Goal: Find specific page/section: Find specific page/section

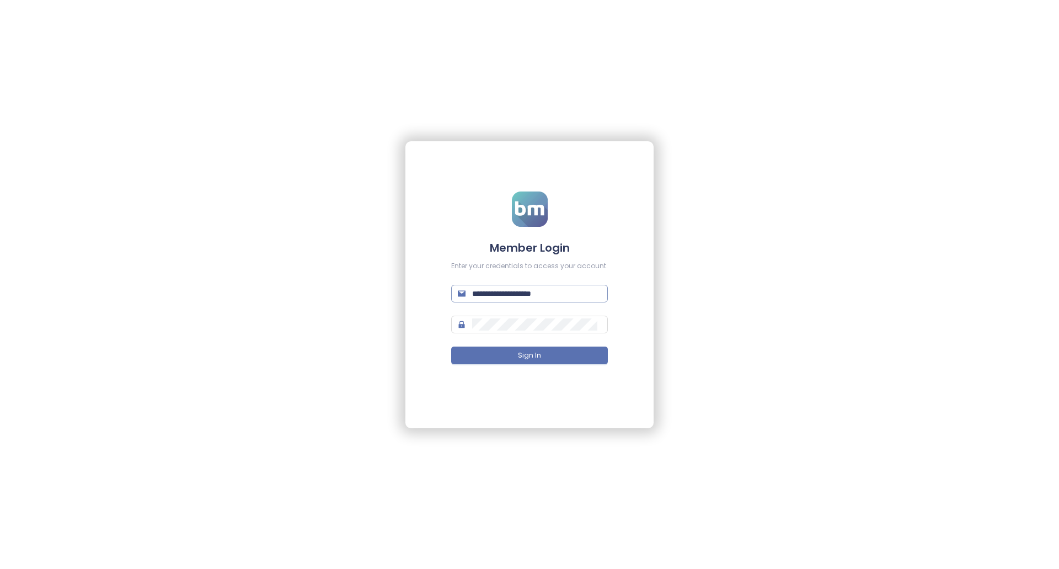
click at [574, 287] on input "**********" at bounding box center [536, 293] width 129 height 12
type input "**********"
click at [556, 360] on button "Sign In" at bounding box center [529, 355] width 157 height 18
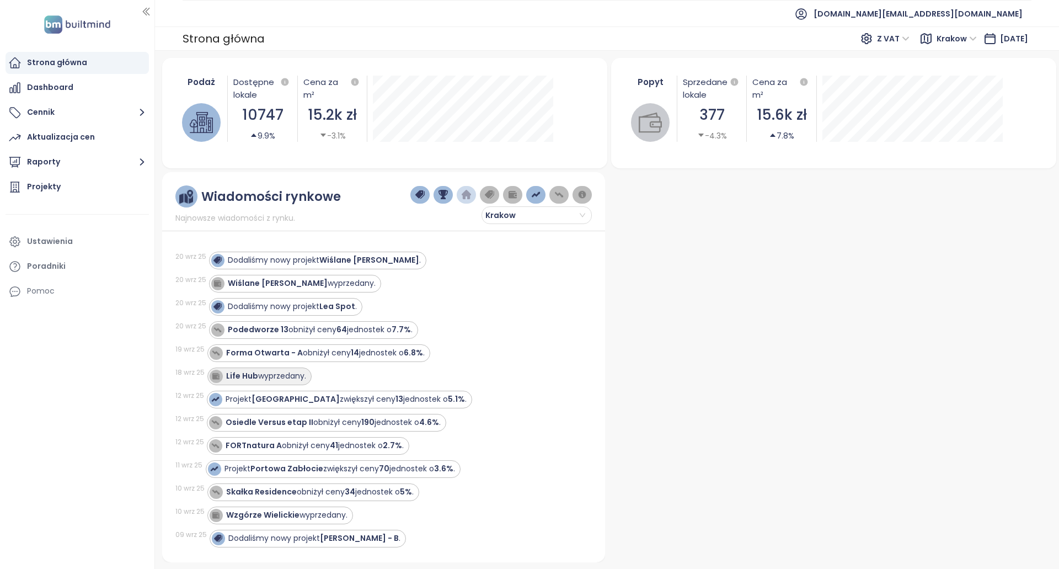
drag, startPoint x: 286, startPoint y: 377, endPoint x: 297, endPoint y: 375, distance: 11.4
click at [286, 377] on div "Life Hub wyprzedany." at bounding box center [266, 376] width 80 height 12
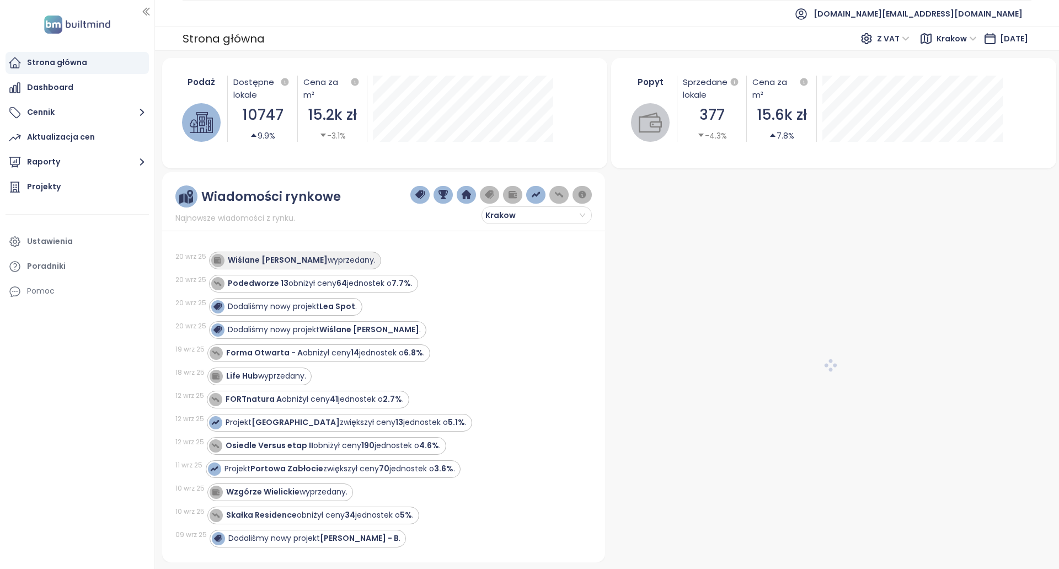
click at [315, 265] on div "Wiślane Tarasy B wyprzedany." at bounding box center [302, 260] width 148 height 12
click at [319, 262] on div "Wiślane Tarasy B wyprzedany." at bounding box center [302, 260] width 148 height 12
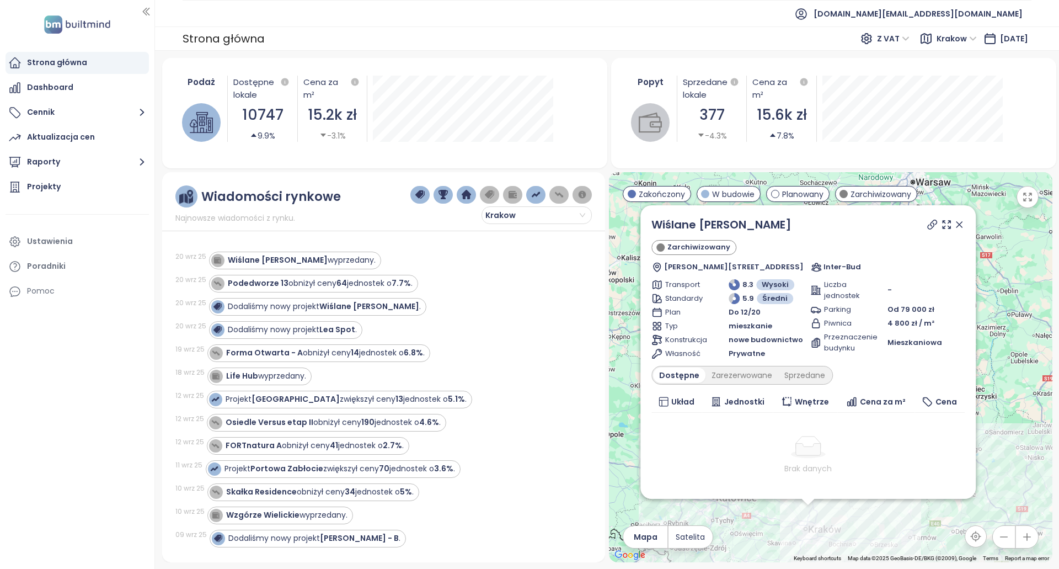
click at [113, 391] on div "Strona główna Dashboard Cennik Aktualizacja cen Raporty Projekty Ustawienia Por…" at bounding box center [77, 284] width 154 height 569
click at [733, 374] on div "Zarezerwowane" at bounding box center [742, 374] width 73 height 15
click at [808, 376] on div "Sprzedane" at bounding box center [807, 374] width 53 height 15
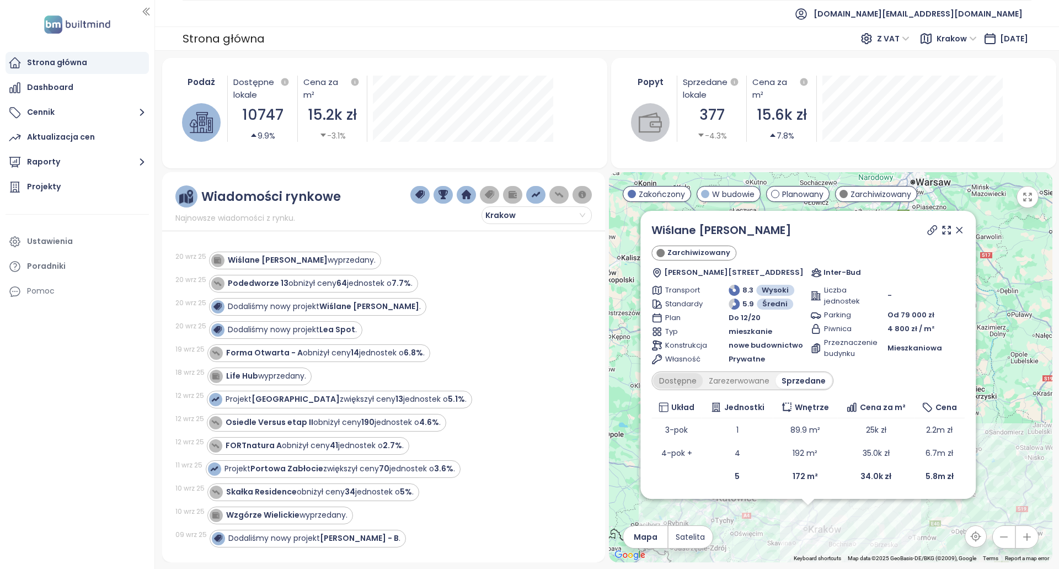
click at [678, 378] on div "Dostępne" at bounding box center [678, 380] width 50 height 15
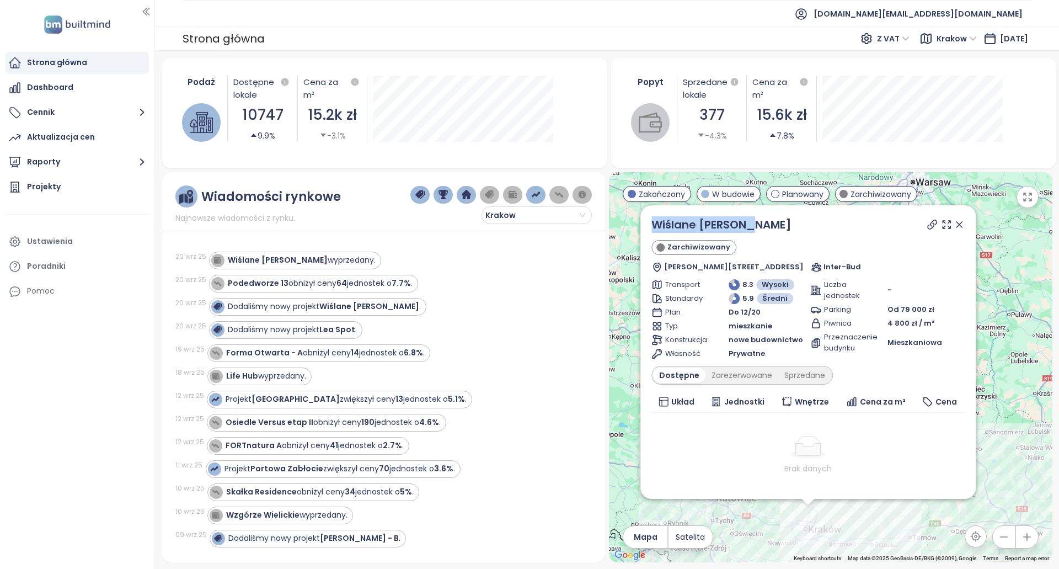
drag, startPoint x: 781, startPoint y: 228, endPoint x: 652, endPoint y: 232, distance: 129.1
click at [652, 227] on div "Wiślane Tarasy B Zarchiwizowany Ignacego Kriegera 38, 31-547 Kraków, Poland Int…" at bounding box center [807, 351] width 335 height 293
copy link "Wiślane Tarasy B"
click at [400, 317] on div "20 wrz 25 Dodaliśmy nowy projekt Wiślane Tarasy B ." at bounding box center [376, 306] width 403 height 23
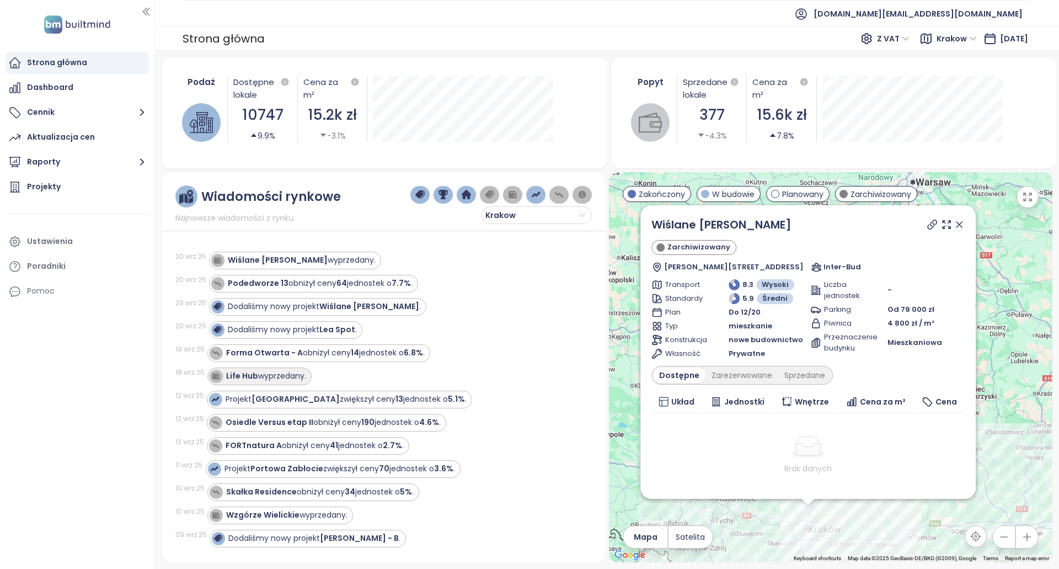
click at [275, 373] on div "Life Hub wyprzedany." at bounding box center [266, 376] width 80 height 12
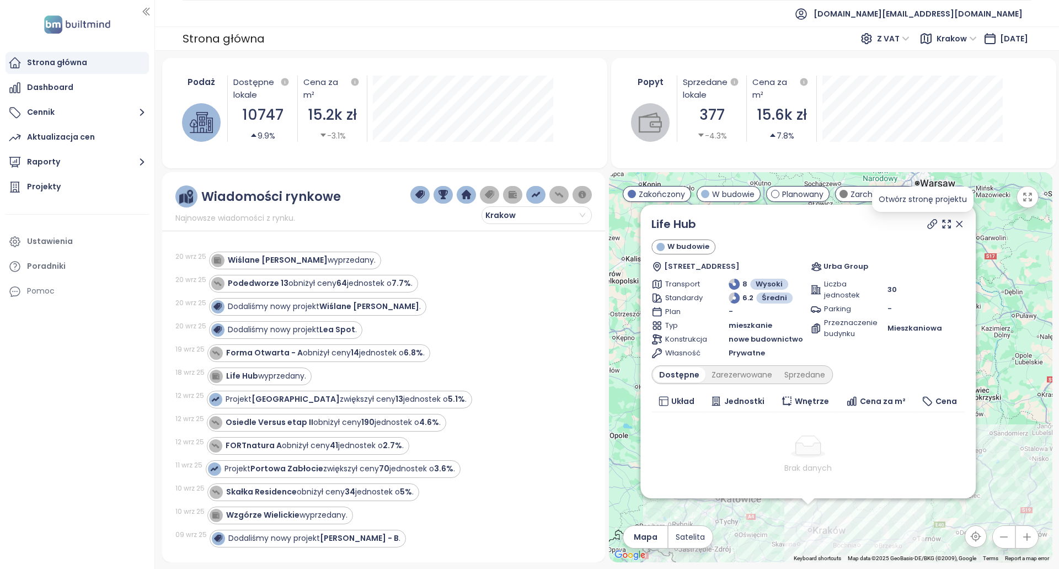
click at [927, 223] on icon at bounding box center [932, 223] width 11 height 11
click at [300, 514] on div "Wzgórze Wielickie wyprzedany." at bounding box center [286, 515] width 121 height 12
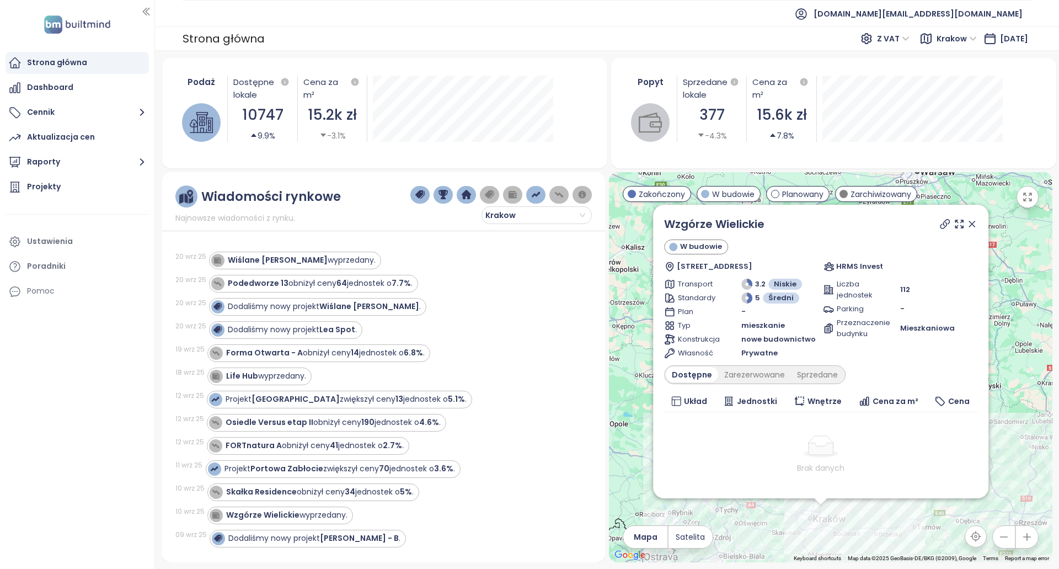
click at [940, 228] on icon at bounding box center [945, 223] width 11 height 11
click at [934, 47] on div "Krakow" at bounding box center [958, 39] width 51 height 18
click at [959, 79] on div "[GEOGRAPHIC_DATA]" at bounding box center [968, 78] width 81 height 12
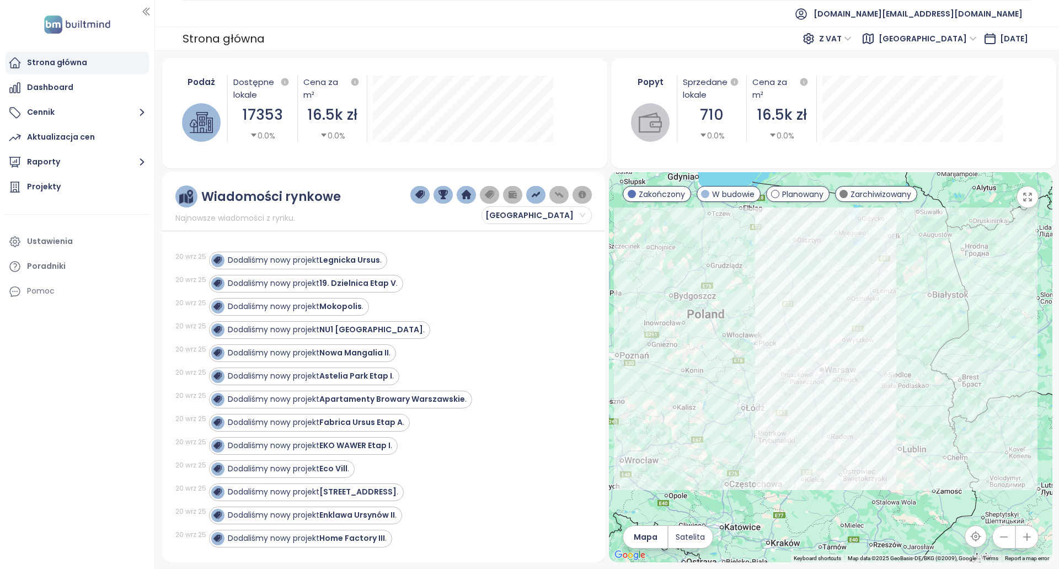
click at [111, 198] on ul "Strona główna Dashboard Cennik Aktualizacja cen Raporty Projekty Ustawienia Por…" at bounding box center [77, 177] width 143 height 250
click at [118, 186] on div "Projekty" at bounding box center [77, 187] width 143 height 22
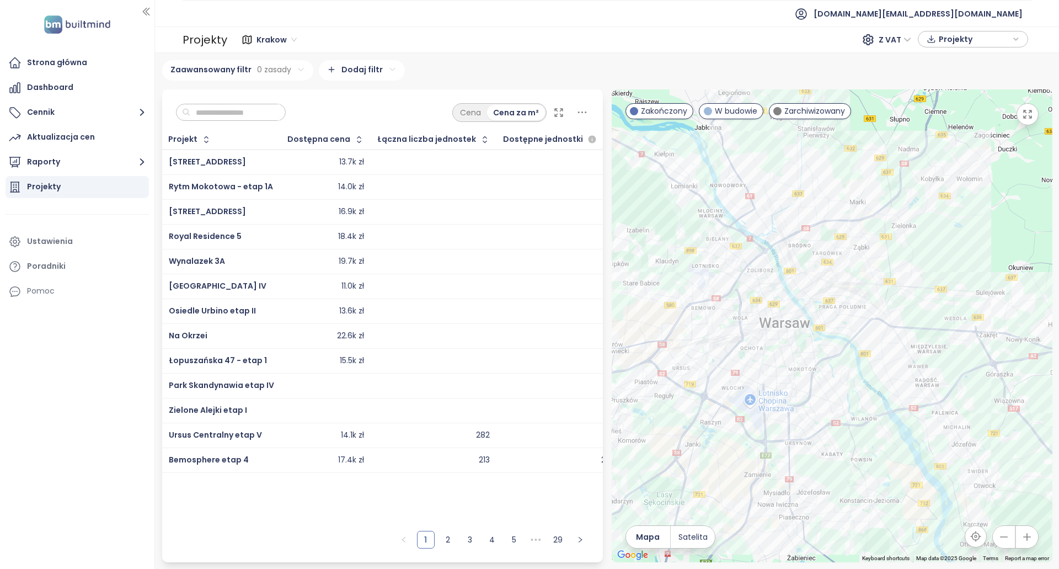
paste input "**********"
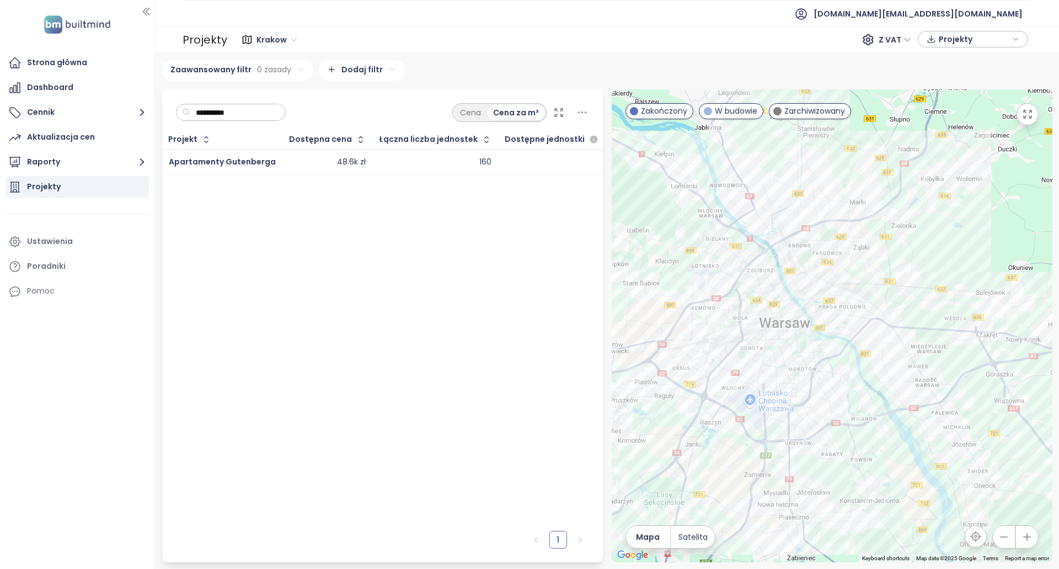
type input "**********"
click at [380, 161] on div "160" at bounding box center [436, 162] width 112 height 13
click at [244, 160] on span "Apartamenty Gutenberga" at bounding box center [222, 161] width 107 height 11
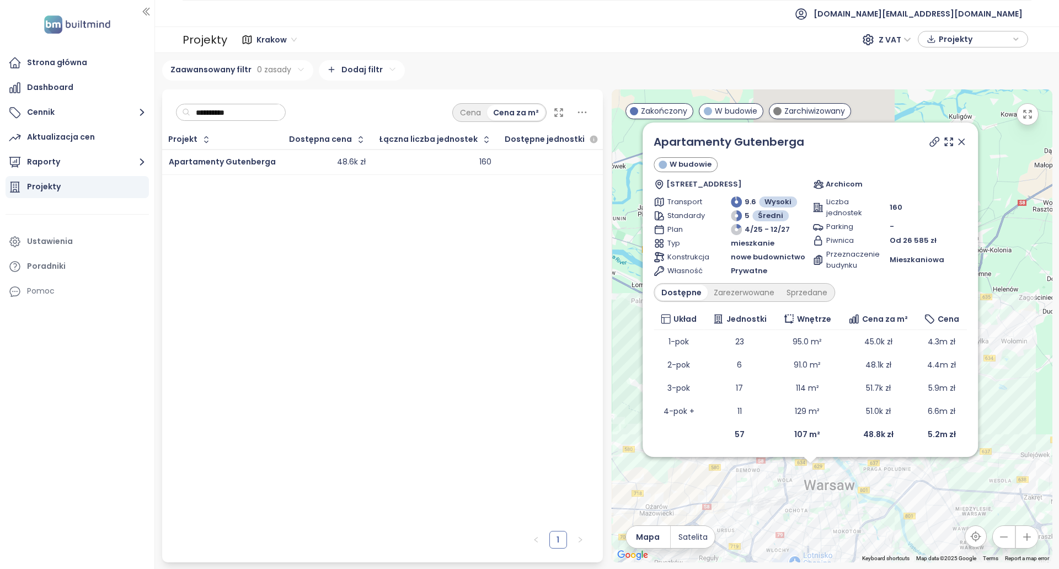
click at [932, 144] on icon at bounding box center [934, 141] width 11 height 11
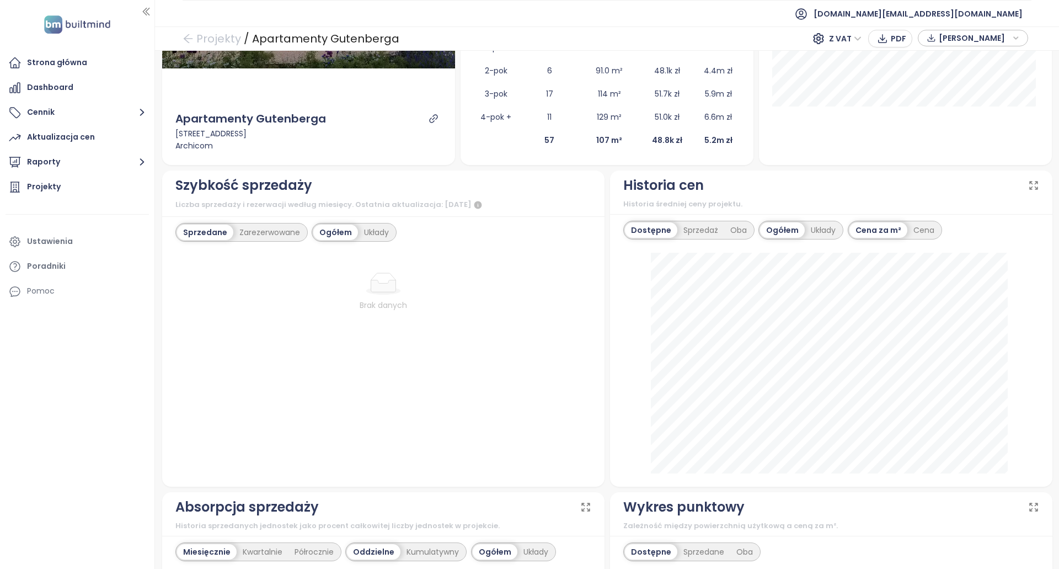
scroll to position [276, 0]
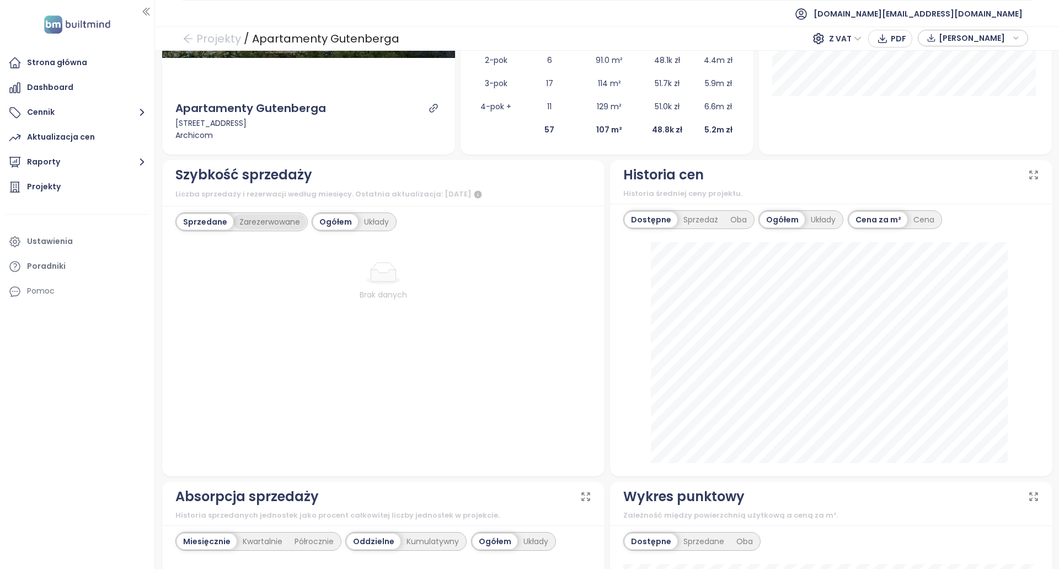
click at [271, 221] on div "Zarezerwowane" at bounding box center [269, 221] width 73 height 15
click at [209, 231] on div "Sprzedane Zarezerwowane" at bounding box center [242, 221] width 134 height 19
click at [209, 225] on div "Sprzedane" at bounding box center [203, 221] width 53 height 15
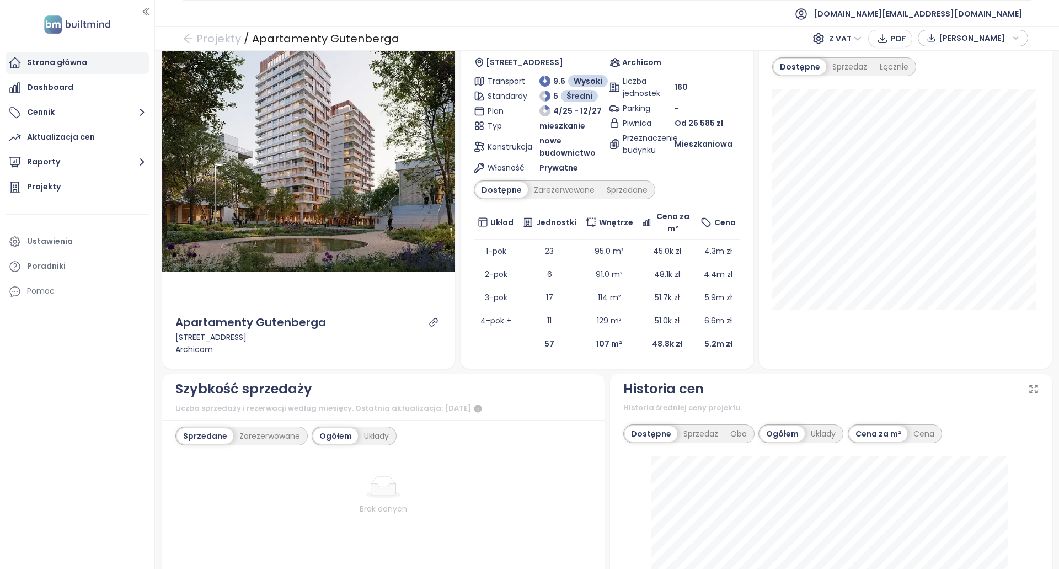
scroll to position [55, 0]
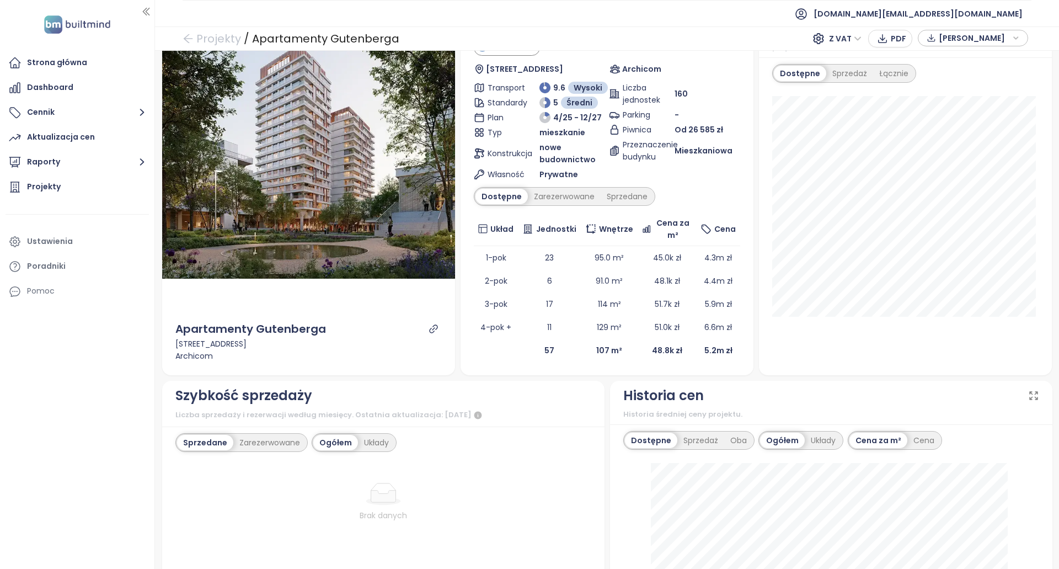
click at [105, 50] on div "Strona główna Dashboard Cennik Aktualizacja cen Raporty Projekty Ustawienia Por…" at bounding box center [77, 284] width 154 height 569
click at [104, 72] on div "Strona główna" at bounding box center [77, 63] width 143 height 22
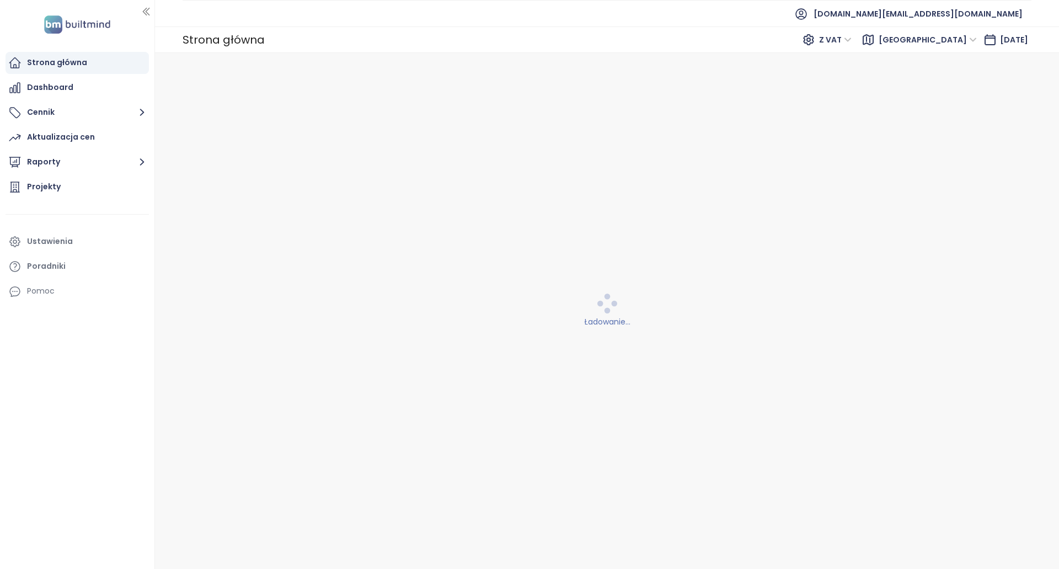
click at [915, 46] on span "[GEOGRAPHIC_DATA]" at bounding box center [928, 39] width 98 height 17
